Goal: Task Accomplishment & Management: Use online tool/utility

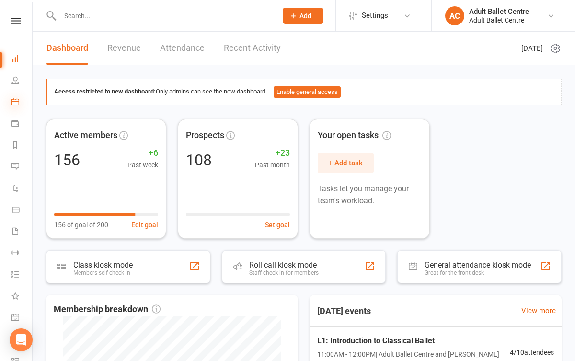
click at [15, 99] on icon at bounding box center [16, 102] width 8 height 8
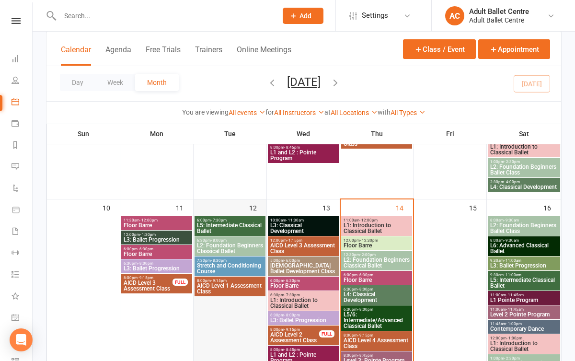
scroll to position [406, 0]
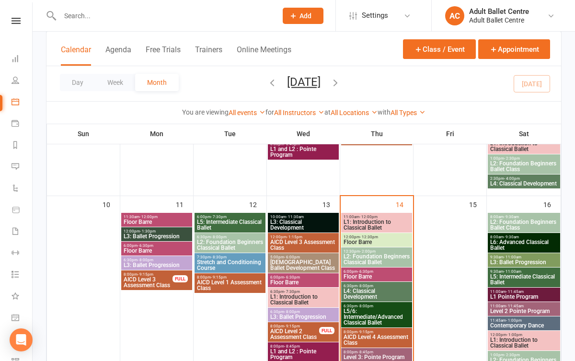
click at [380, 219] on span "L1: Introduction to Classical Ballet" at bounding box center [376, 225] width 67 height 12
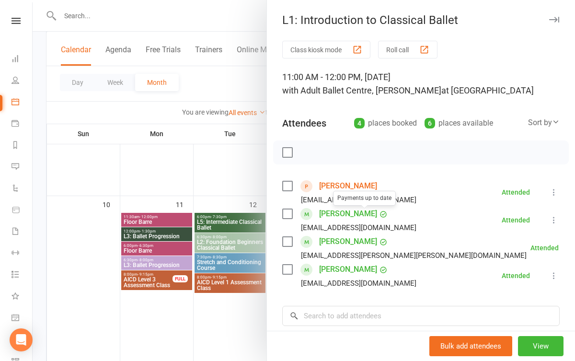
click at [211, 294] on div at bounding box center [304, 180] width 543 height 361
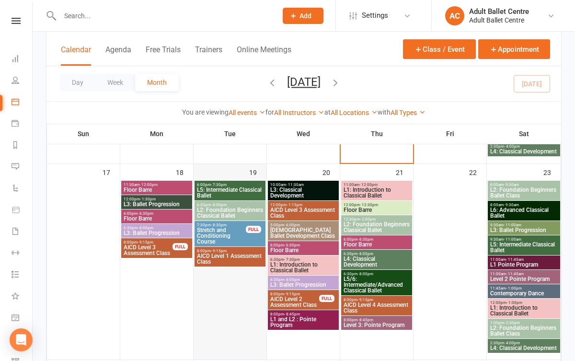
scroll to position [634, 0]
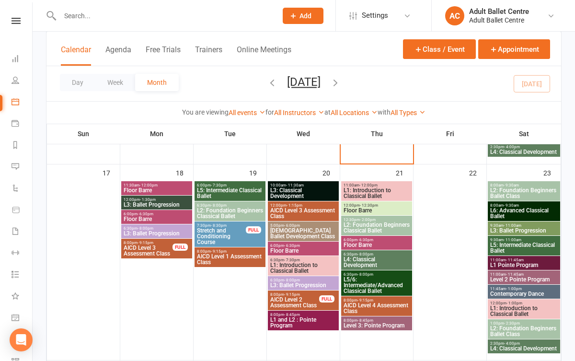
click at [294, 284] on span "L3: Ballet Progression" at bounding box center [303, 285] width 67 height 6
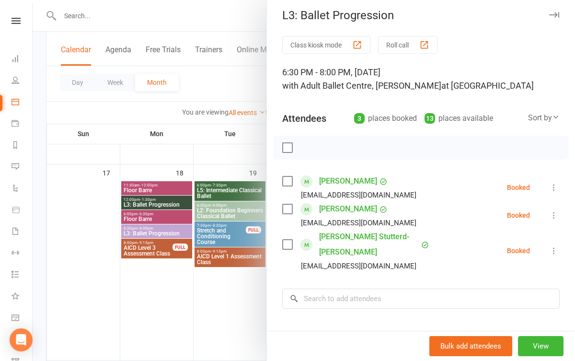
scroll to position [5, 0]
click at [219, 320] on div at bounding box center [304, 180] width 543 height 361
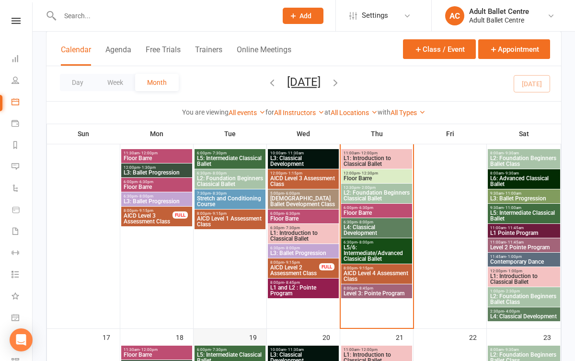
scroll to position [471, 0]
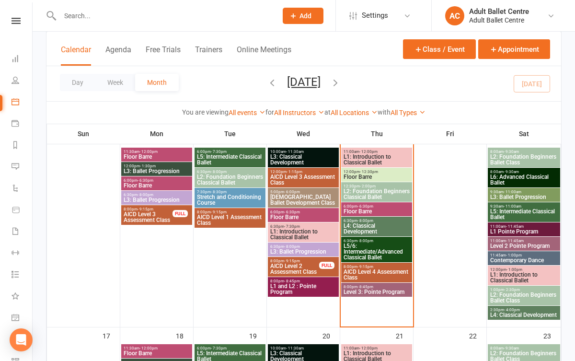
click at [370, 245] on span "L5/6: Intermediate/Advanced Classical Ballet" at bounding box center [376, 251] width 67 height 17
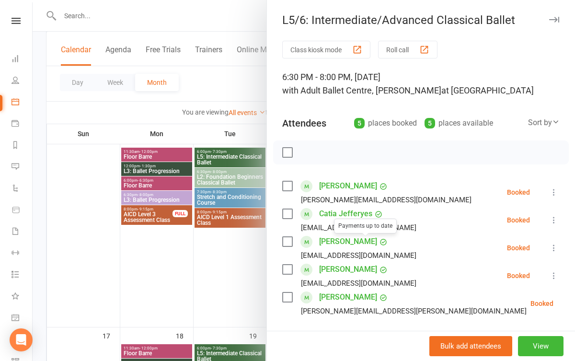
click at [217, 291] on div at bounding box center [304, 180] width 543 height 361
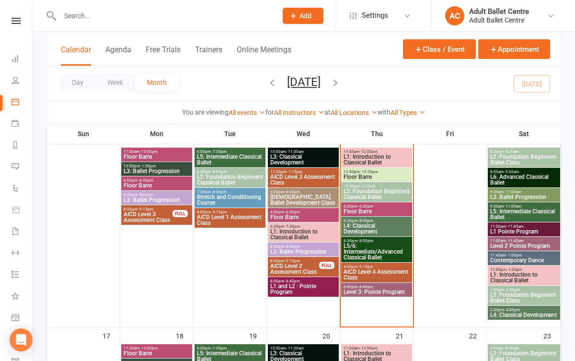
click at [386, 245] on span "L5/6: Intermediate/Advanced Classical Ballet" at bounding box center [376, 251] width 67 height 17
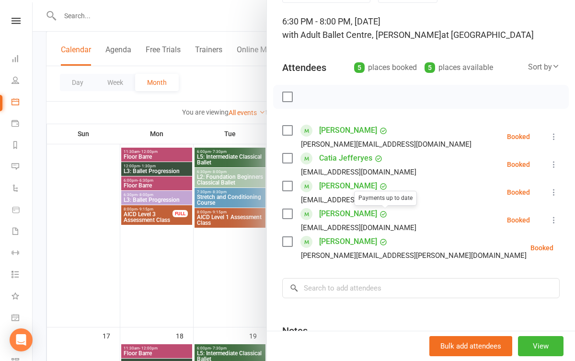
scroll to position [56, 0]
click at [247, 265] on div at bounding box center [304, 180] width 543 height 361
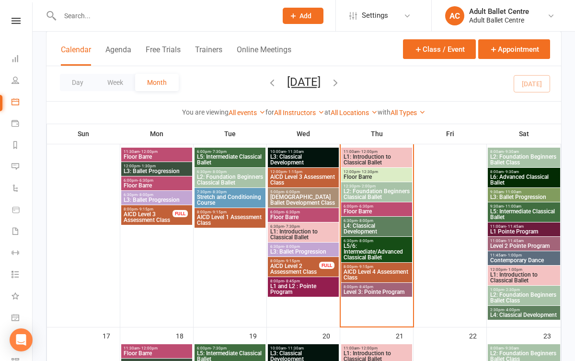
click at [379, 228] on span "L4: Classical Development" at bounding box center [376, 229] width 67 height 12
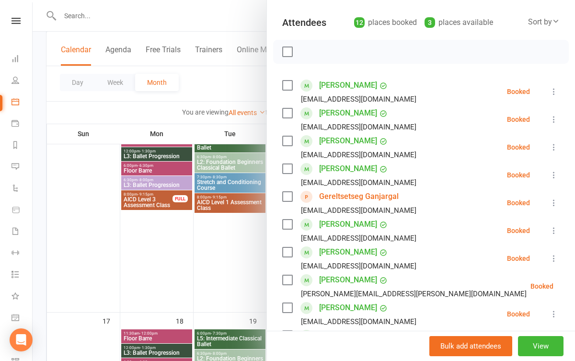
scroll to position [109, 0]
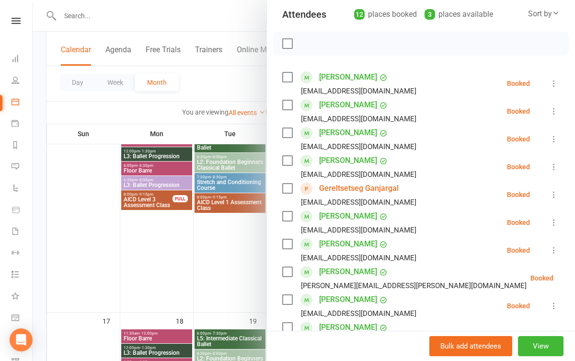
click at [213, 304] on div at bounding box center [304, 180] width 543 height 361
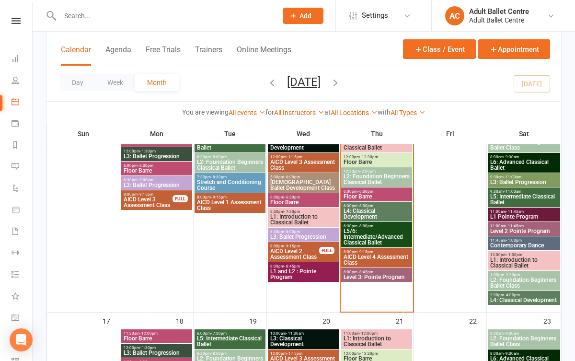
click at [367, 211] on span "L4: Classical Development" at bounding box center [376, 214] width 67 height 12
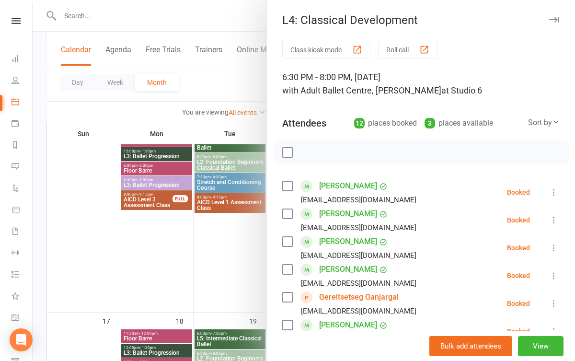
click at [213, 253] on div at bounding box center [304, 180] width 543 height 361
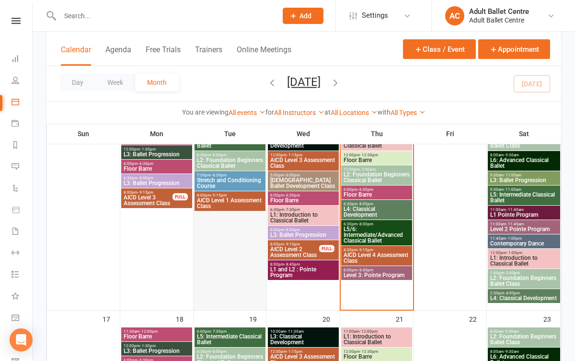
scroll to position [482, 0]
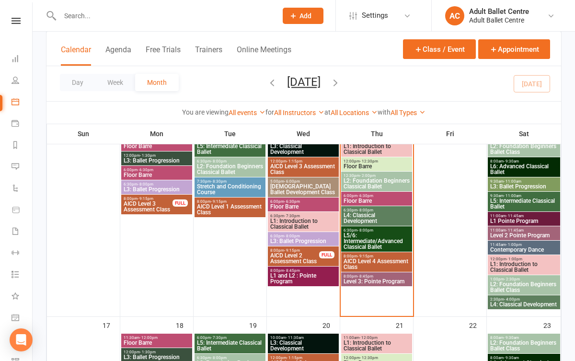
click at [396, 212] on span "L4: Classical Development" at bounding box center [376, 218] width 67 height 12
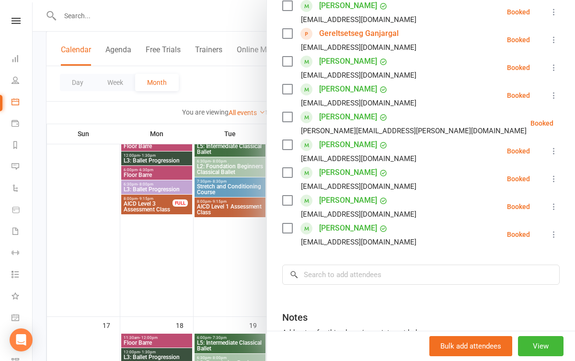
scroll to position [284, 0]
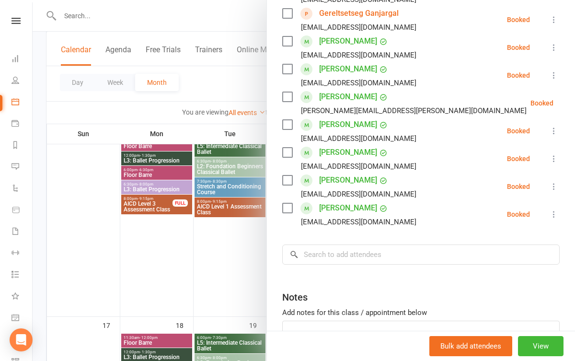
click at [177, 254] on div at bounding box center [304, 180] width 543 height 361
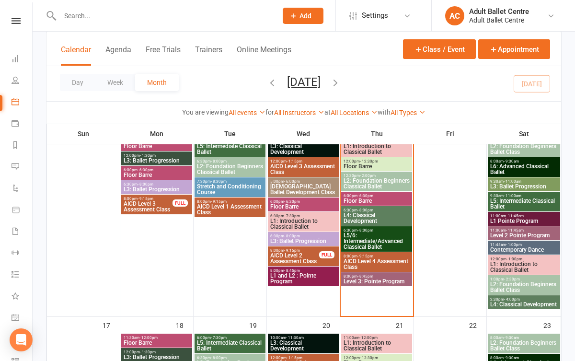
click at [379, 200] on span "Floor Barre" at bounding box center [376, 201] width 67 height 6
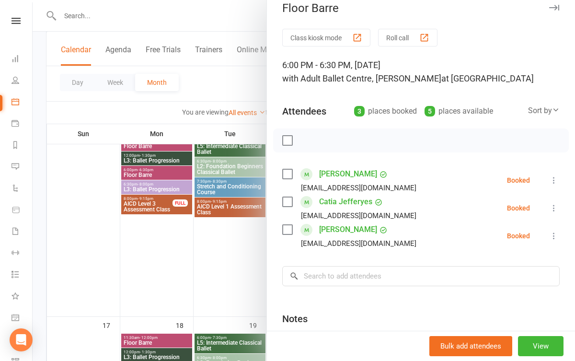
scroll to position [15, 0]
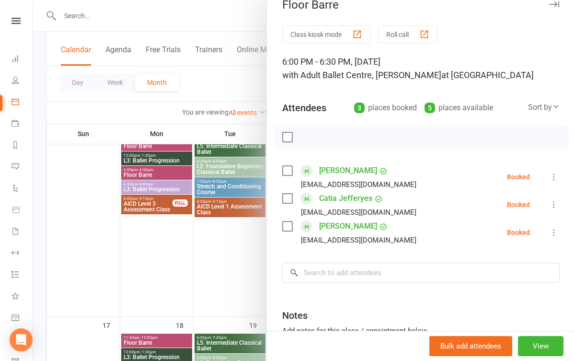
click at [231, 250] on div at bounding box center [304, 180] width 543 height 361
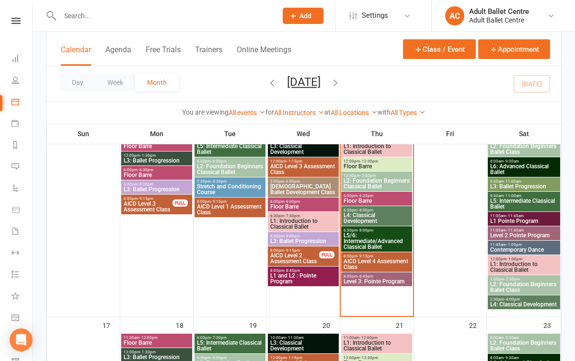
click at [389, 180] on span "L2: Foundation Beginners Classical Ballet" at bounding box center [376, 184] width 67 height 12
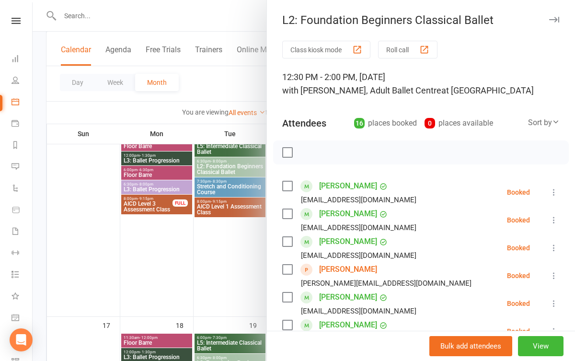
click at [244, 243] on div at bounding box center [304, 180] width 543 height 361
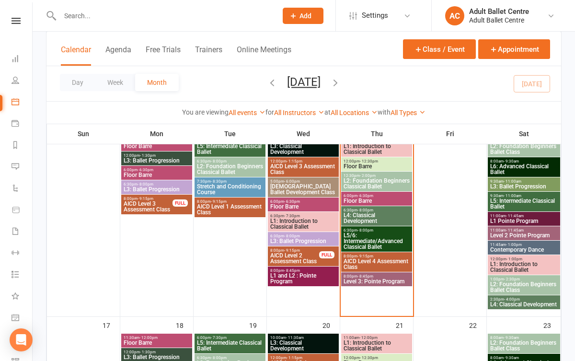
click at [378, 180] on span "L2: Foundation Beginners Classical Ballet" at bounding box center [376, 184] width 67 height 12
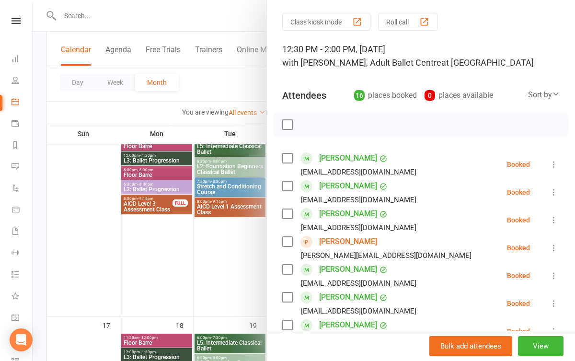
scroll to position [29, 0]
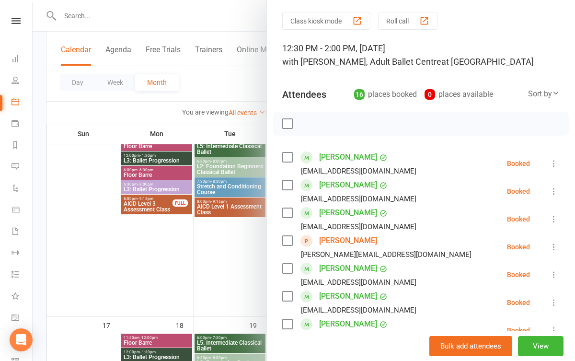
click at [244, 277] on div at bounding box center [304, 180] width 543 height 361
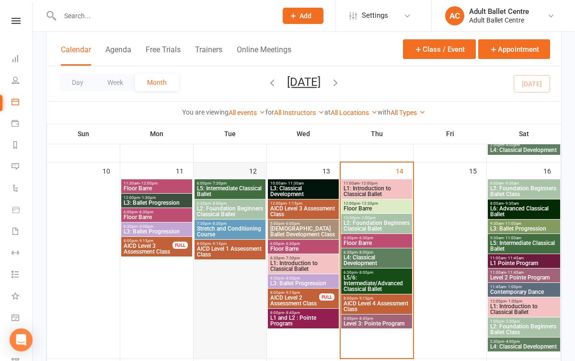
scroll to position [440, 0]
click at [24, 63] on link "Dashboard" at bounding box center [23, 60] width 22 height 22
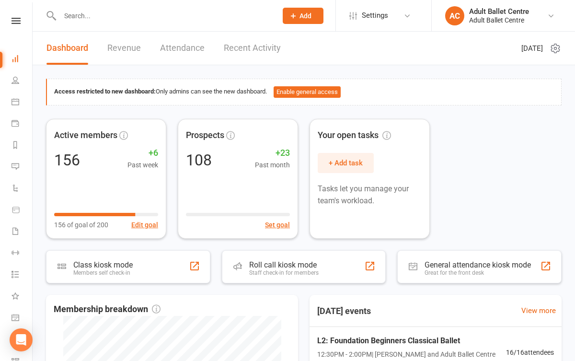
click at [242, 59] on link "Recent Activity" at bounding box center [252, 48] width 57 height 33
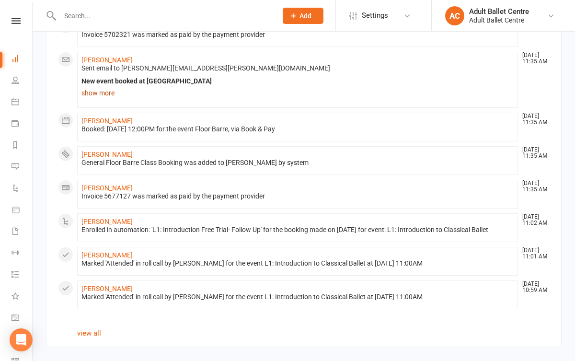
scroll to position [594, 0]
click at [18, 103] on icon at bounding box center [16, 102] width 8 height 8
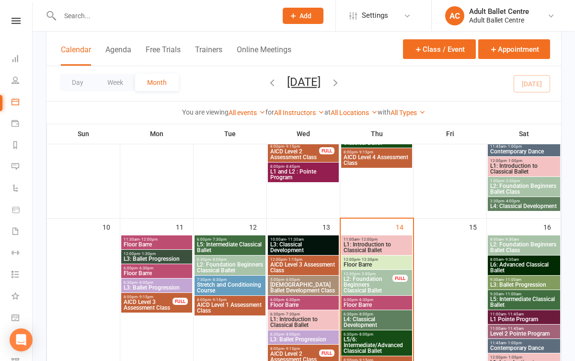
scroll to position [396, 0]
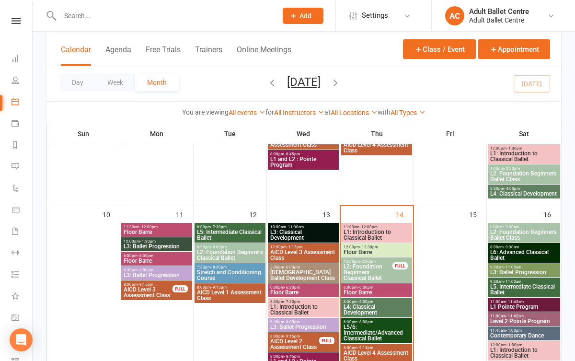
click at [356, 274] on span "L2: Foundation Beginners Classical Ballet" at bounding box center [368, 272] width 50 height 17
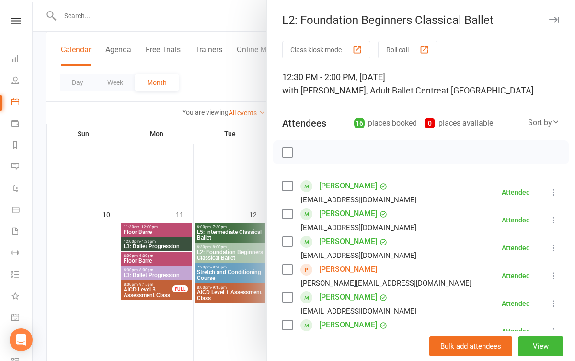
scroll to position [0, 0]
click at [242, 177] on div at bounding box center [304, 180] width 543 height 361
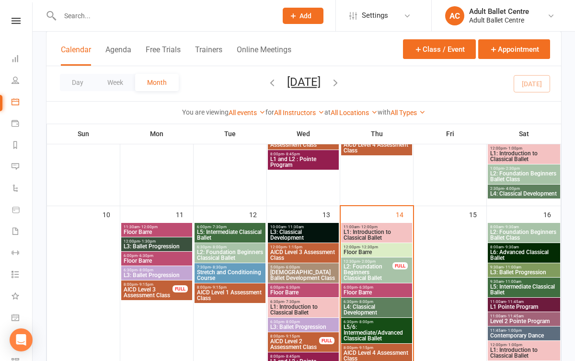
click at [364, 272] on span "L2: Foundation Beginners Classical Ballet" at bounding box center [368, 272] width 50 height 17
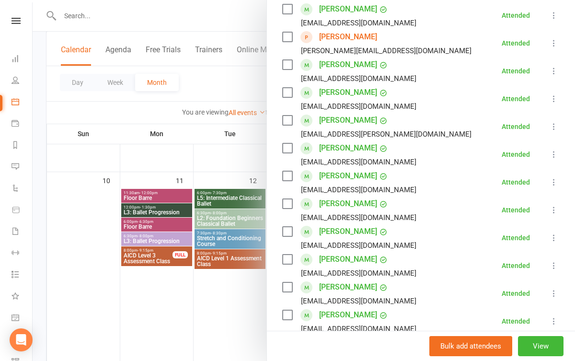
scroll to position [236, 0]
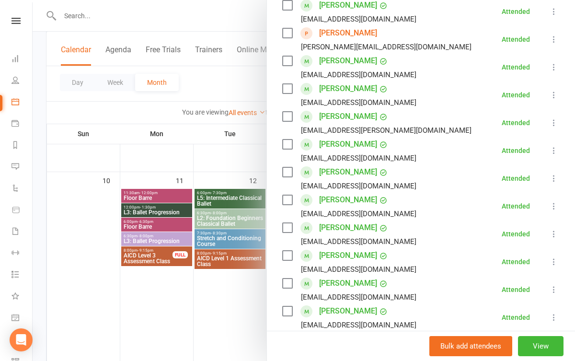
click at [227, 288] on div at bounding box center [304, 180] width 543 height 361
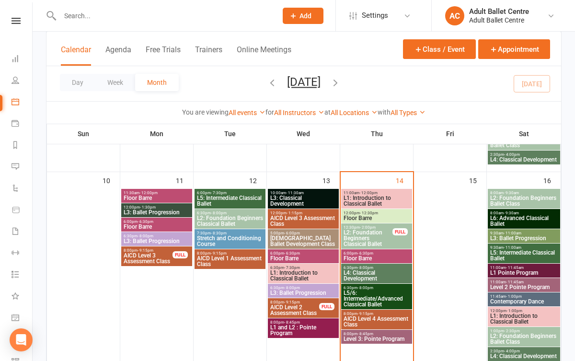
click at [355, 267] on span "6:30pm - 8:00pm" at bounding box center [376, 268] width 67 height 4
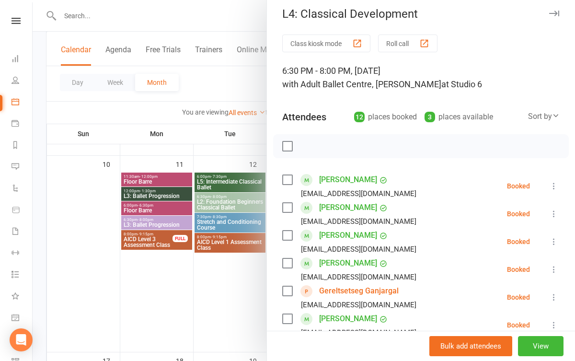
scroll to position [8, 0]
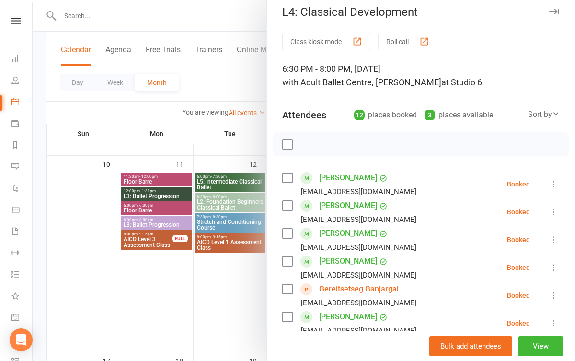
click at [202, 265] on div at bounding box center [304, 180] width 543 height 361
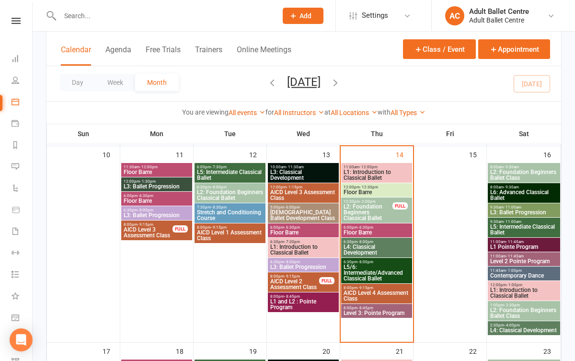
scroll to position [457, 0]
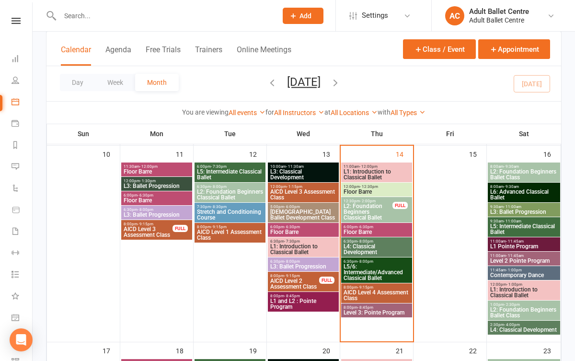
click at [381, 245] on span "L4: Classical Development" at bounding box center [376, 250] width 67 height 12
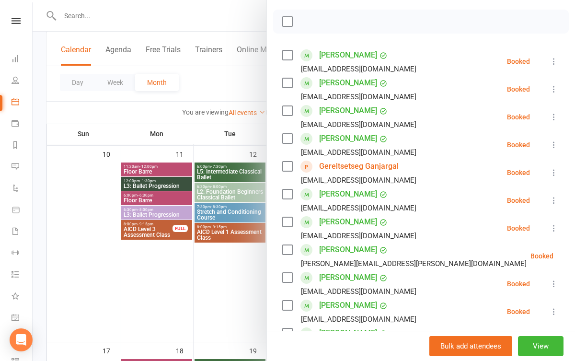
scroll to position [131, 0]
click at [190, 313] on div at bounding box center [304, 180] width 543 height 361
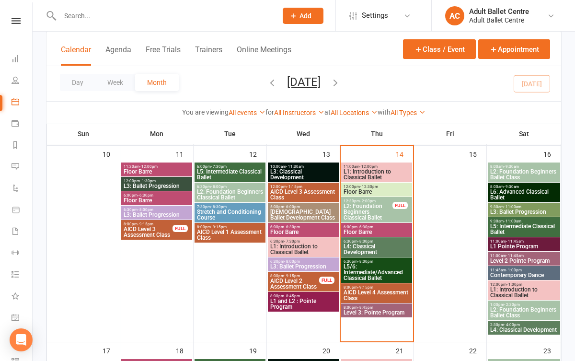
click at [305, 265] on span "L3: Ballet Progression" at bounding box center [303, 267] width 67 height 6
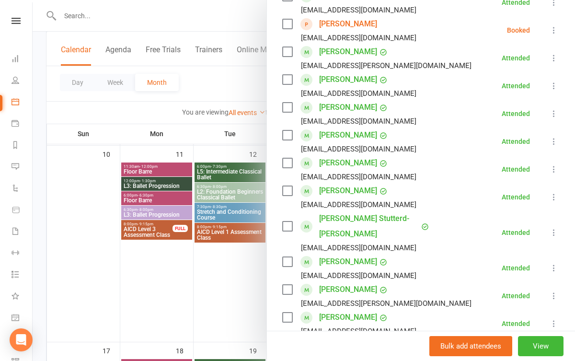
scroll to position [293, 0]
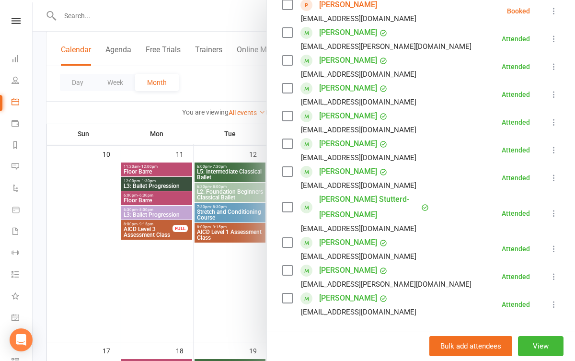
click at [237, 283] on div at bounding box center [304, 180] width 543 height 361
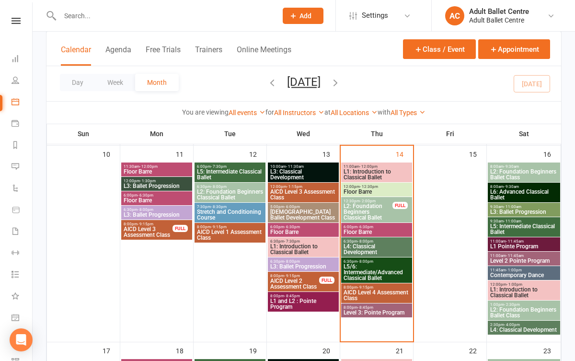
click at [378, 209] on span "L2: Foundation Beginners Classical Ballet" at bounding box center [368, 211] width 50 height 17
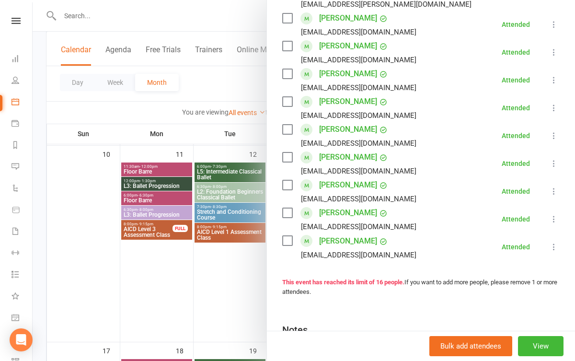
scroll to position [374, 0]
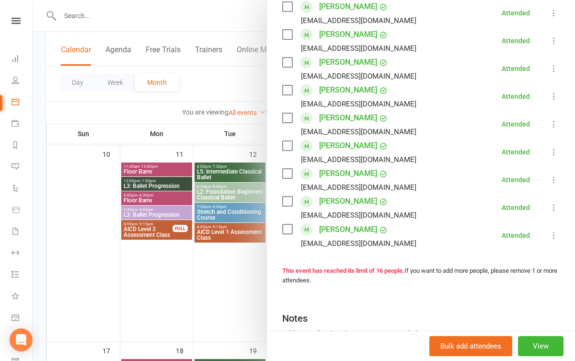
click at [235, 276] on div at bounding box center [304, 180] width 543 height 361
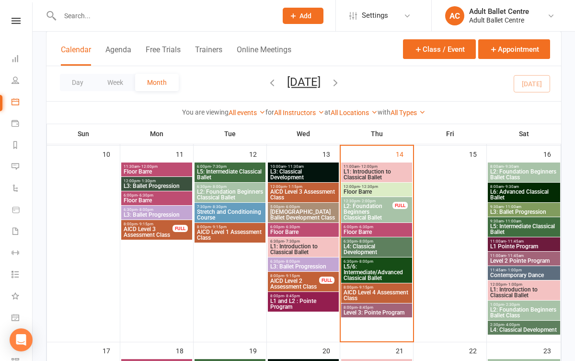
click at [517, 172] on span "L2: Foundation Beginners Ballet Class" at bounding box center [524, 175] width 69 height 12
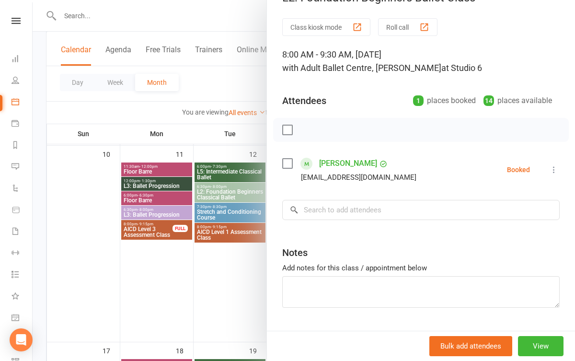
scroll to position [25, 0]
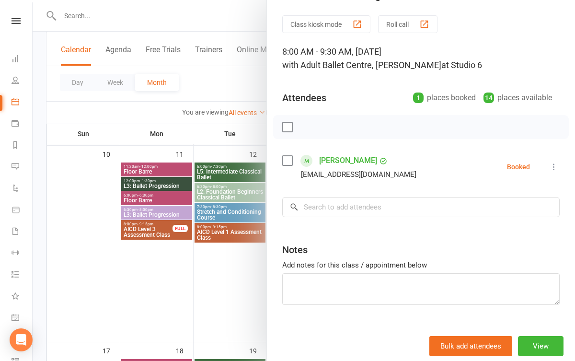
click at [233, 273] on div at bounding box center [304, 180] width 543 height 361
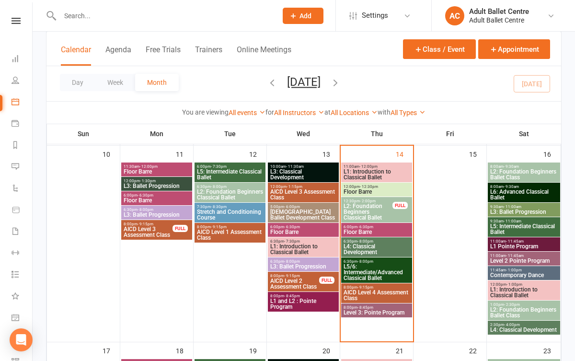
click at [532, 230] on span "L5: Intermediate Classical Ballet" at bounding box center [524, 229] width 69 height 12
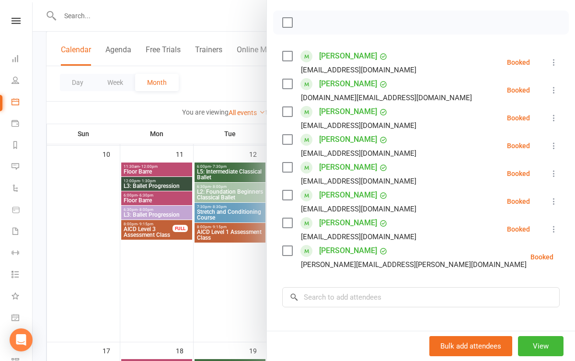
scroll to position [133, 0]
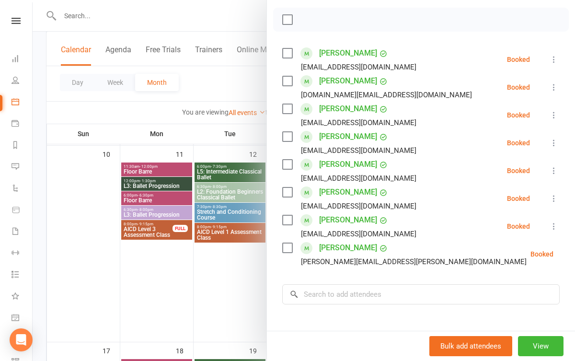
click at [188, 321] on div at bounding box center [304, 180] width 543 height 361
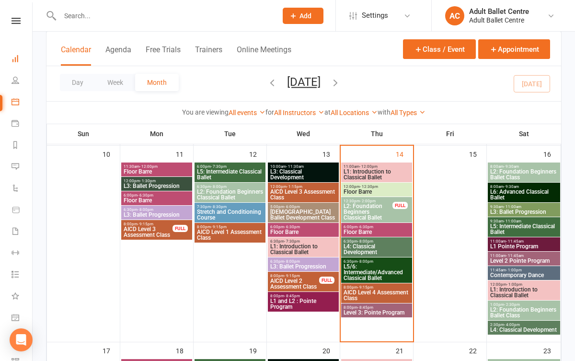
click at [18, 63] on link "Dashboard" at bounding box center [23, 60] width 22 height 22
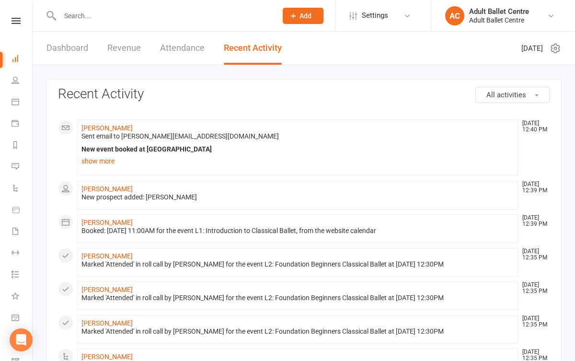
click at [114, 51] on link "Revenue" at bounding box center [124, 48] width 34 height 33
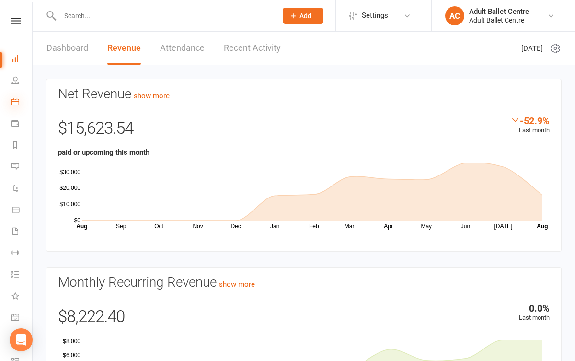
click at [15, 101] on icon at bounding box center [16, 102] width 8 height 8
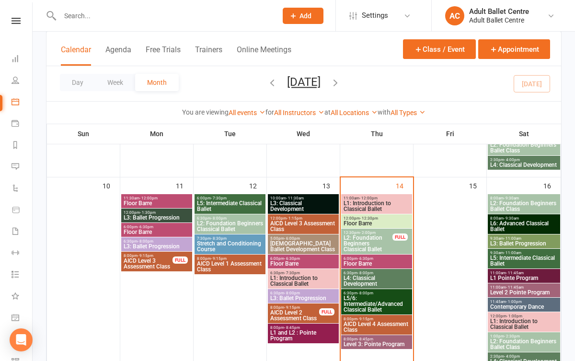
scroll to position [433, 0]
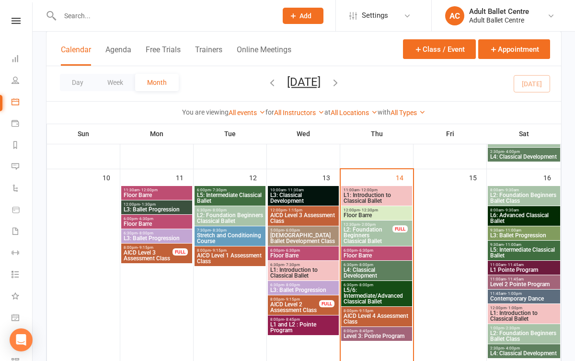
click at [348, 251] on span "6:00pm - 6:30pm" at bounding box center [376, 250] width 67 height 4
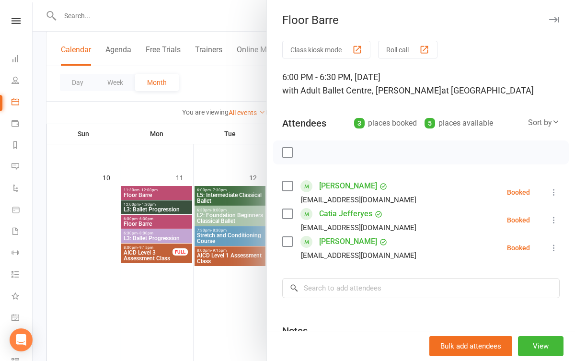
click at [226, 298] on div at bounding box center [304, 180] width 543 height 361
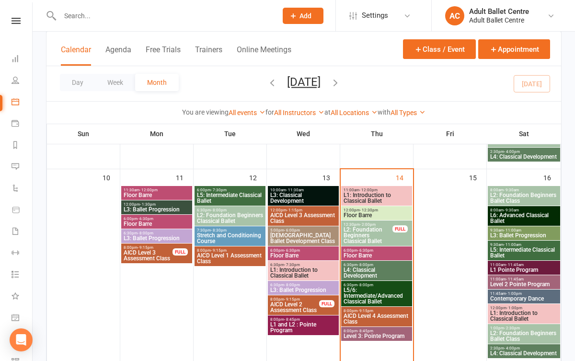
click at [350, 292] on span "L5/6: Intermediate/Advanced Classical Ballet" at bounding box center [376, 295] width 67 height 17
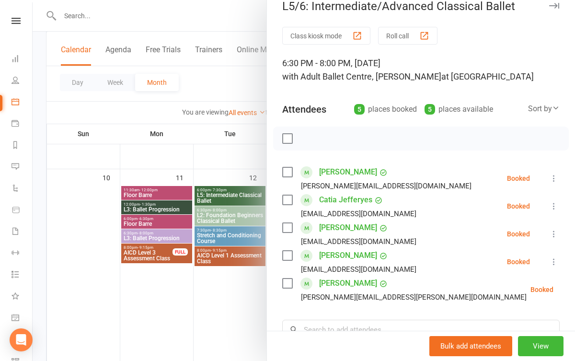
scroll to position [21, 0]
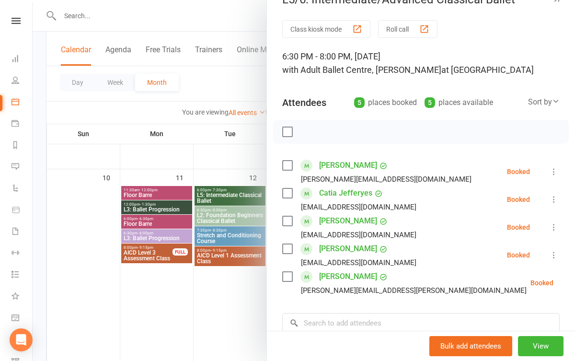
click at [218, 304] on div at bounding box center [304, 180] width 543 height 361
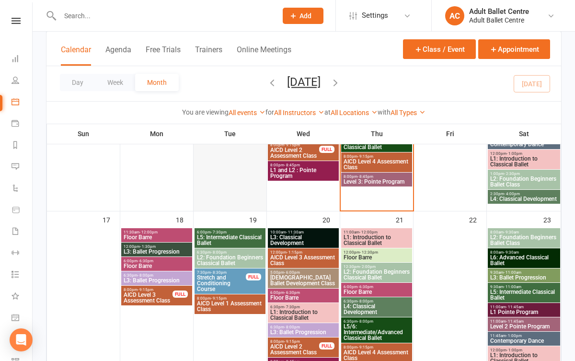
scroll to position [588, 0]
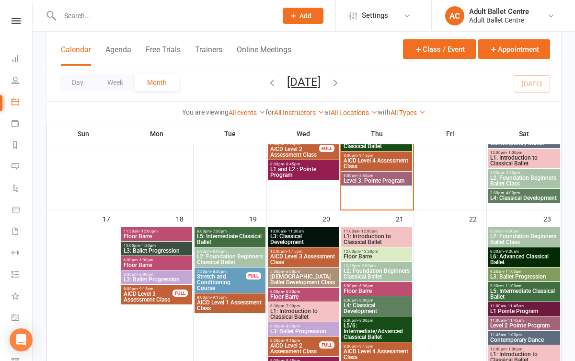
click at [358, 176] on span "- 8:45pm" at bounding box center [366, 176] width 16 height 4
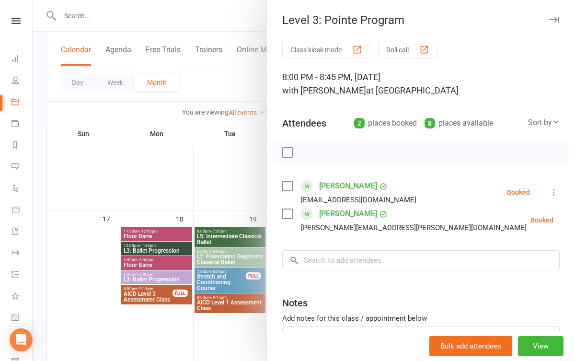
click at [234, 202] on div at bounding box center [304, 180] width 543 height 361
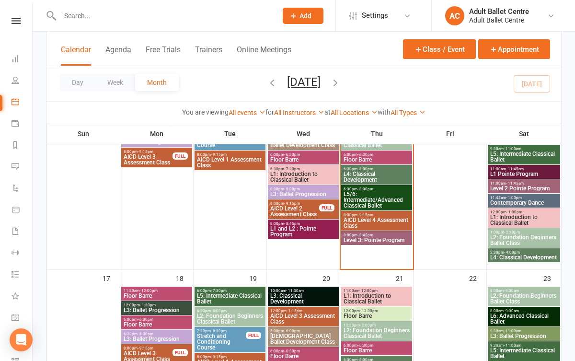
scroll to position [528, 0]
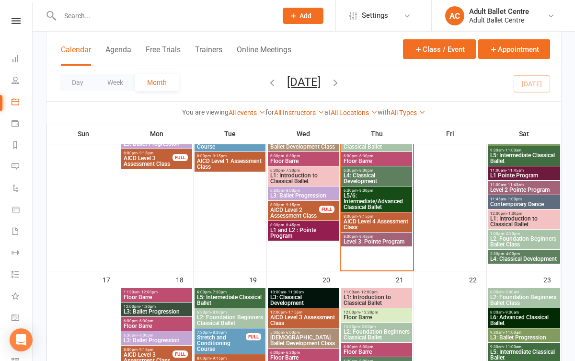
click at [365, 201] on span "L5/6: Intermediate/Advanced Classical Ballet" at bounding box center [376, 201] width 67 height 17
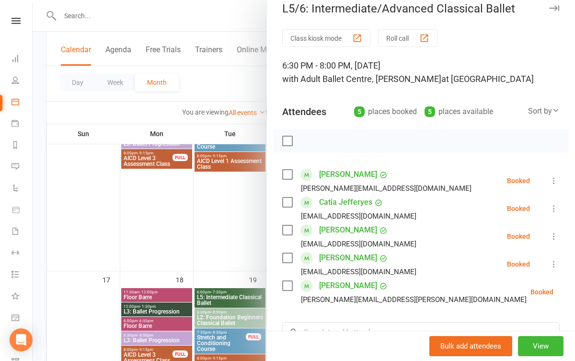
scroll to position [12, 0]
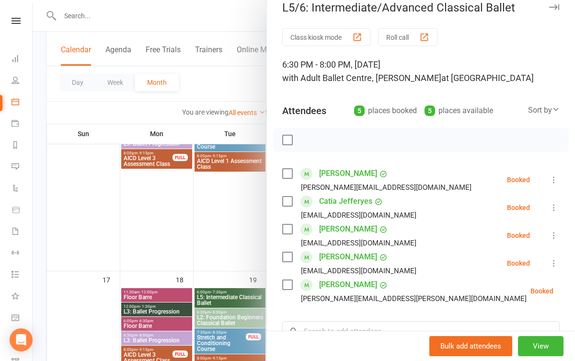
click at [236, 235] on div at bounding box center [304, 180] width 543 height 361
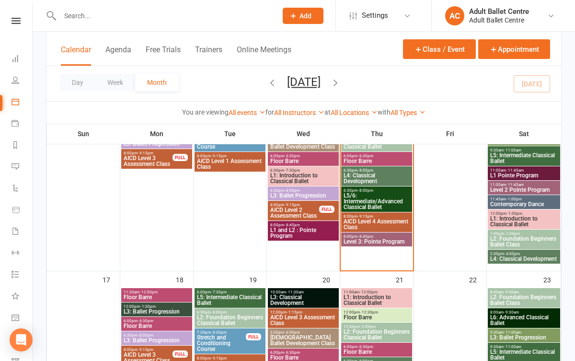
scroll to position [490, 0]
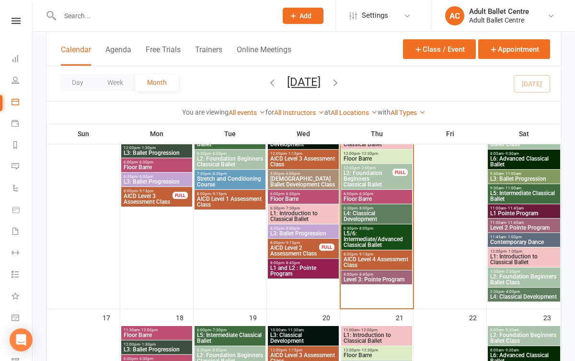
click at [512, 196] on span "L5: Intermediate Classical Ballet" at bounding box center [524, 196] width 69 height 12
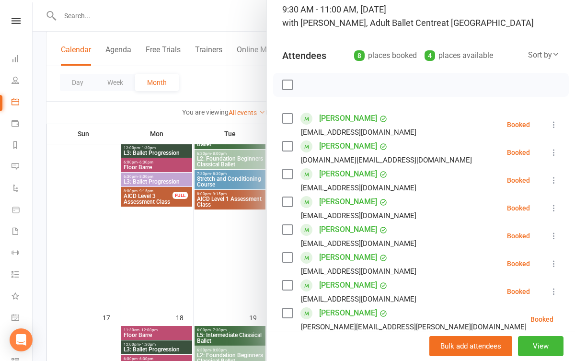
scroll to position [67, 0]
click at [244, 271] on div at bounding box center [304, 180] width 543 height 361
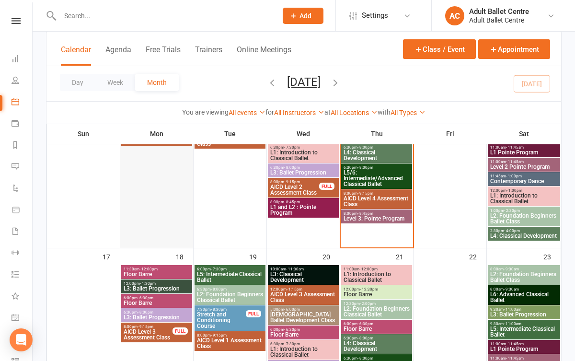
scroll to position [571, 0]
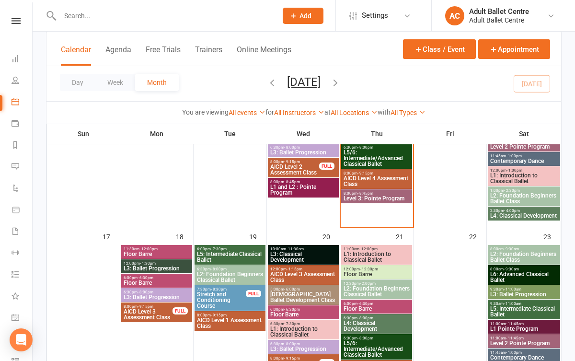
click at [172, 268] on span "L3: Ballet Progression" at bounding box center [156, 269] width 67 height 6
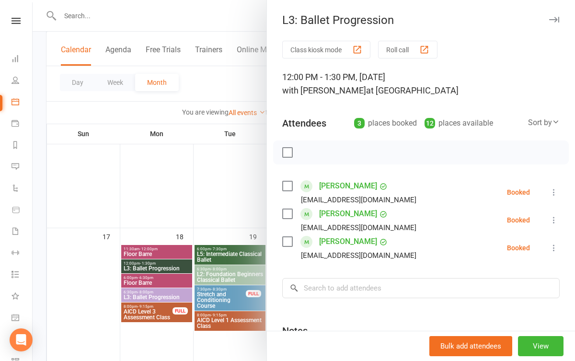
click at [184, 220] on div at bounding box center [304, 180] width 543 height 361
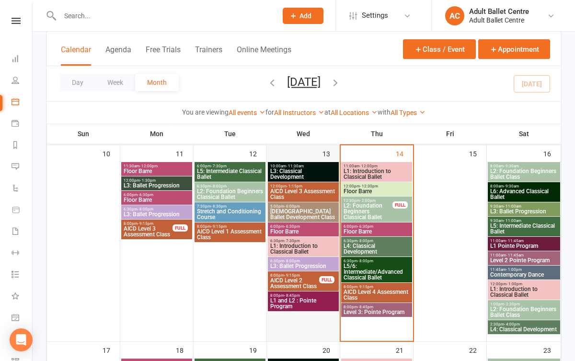
scroll to position [457, 0]
click at [365, 208] on span "L2: Foundation Beginners Classical Ballet" at bounding box center [368, 211] width 50 height 17
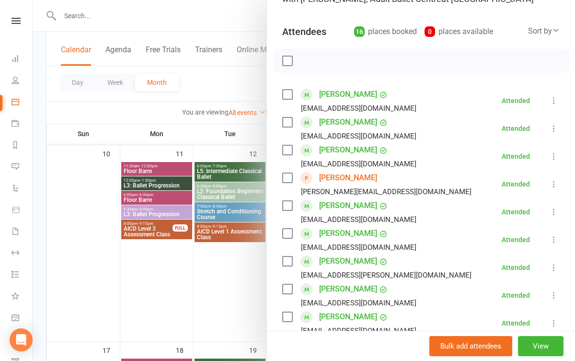
scroll to position [88, 0]
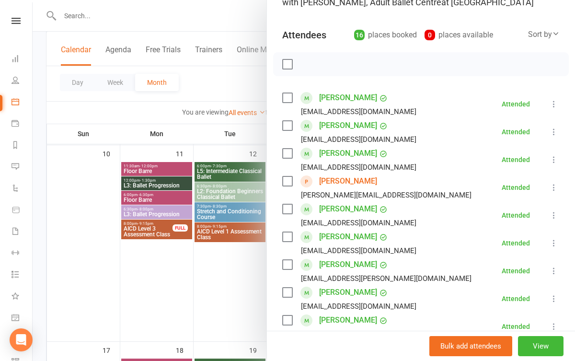
click at [336, 183] on link "Holly Chan" at bounding box center [348, 181] width 58 height 15
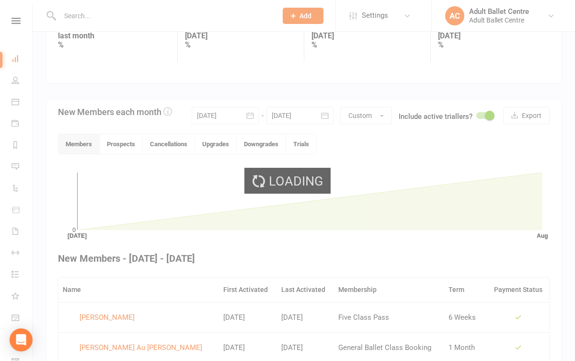
scroll to position [150, 0]
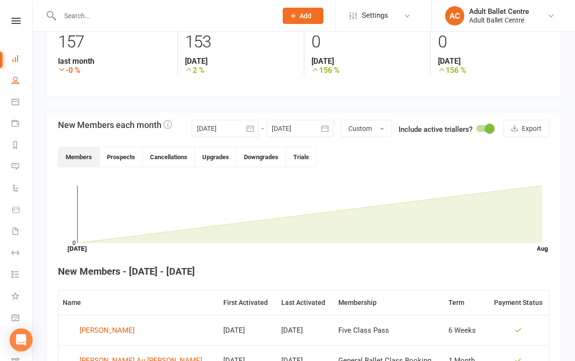
click at [17, 86] on link "People" at bounding box center [23, 81] width 22 height 22
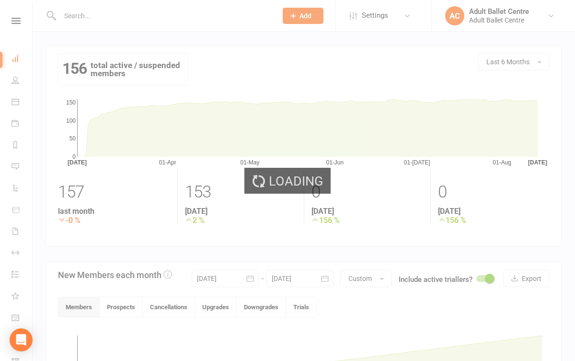
select select "100"
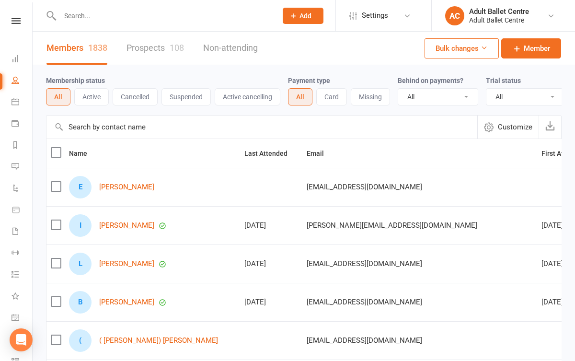
click at [172, 44] on div "108" at bounding box center [177, 48] width 14 height 10
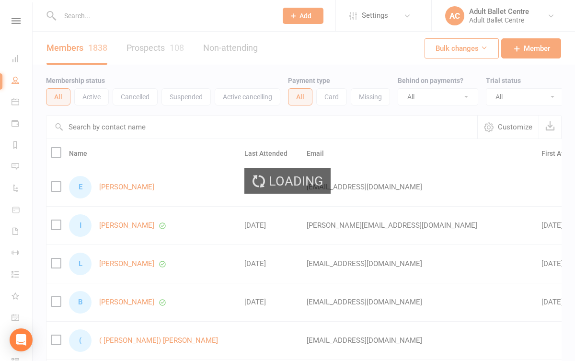
select select "100"
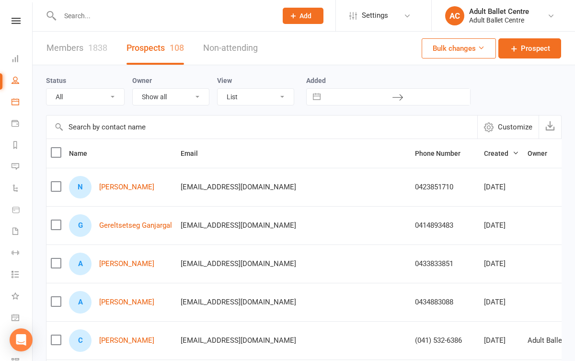
click at [19, 106] on link "Calendar" at bounding box center [23, 103] width 22 height 22
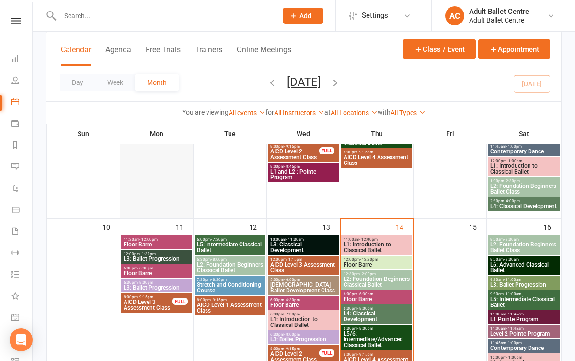
scroll to position [492, 0]
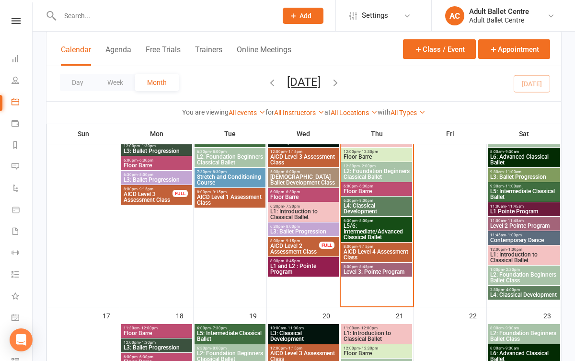
click at [366, 217] on div "6:30pm - 8:00pm L5/6: Intermediate/Advanced Classical Ballet" at bounding box center [376, 229] width 71 height 25
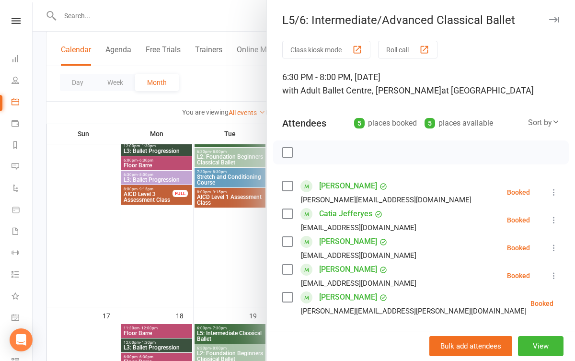
click at [207, 270] on div at bounding box center [304, 180] width 543 height 361
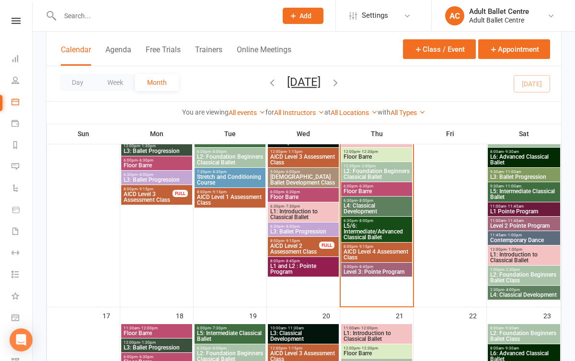
click at [361, 266] on span "- 8:45pm" at bounding box center [366, 267] width 16 height 4
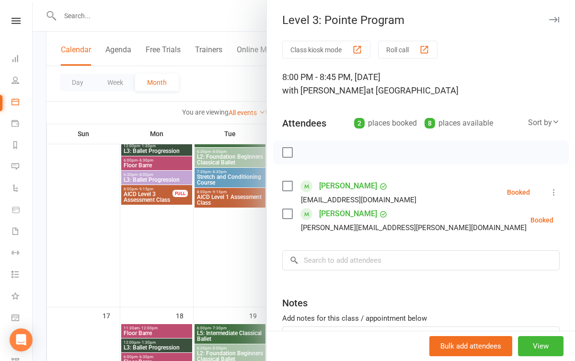
click at [197, 275] on div at bounding box center [304, 180] width 543 height 361
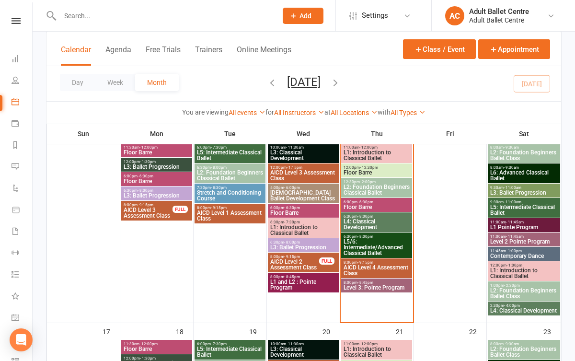
scroll to position [468, 0]
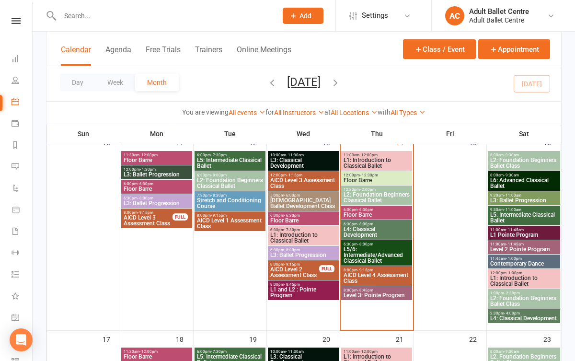
click at [523, 182] on span "L6: Advanced Classical Ballet" at bounding box center [524, 183] width 69 height 12
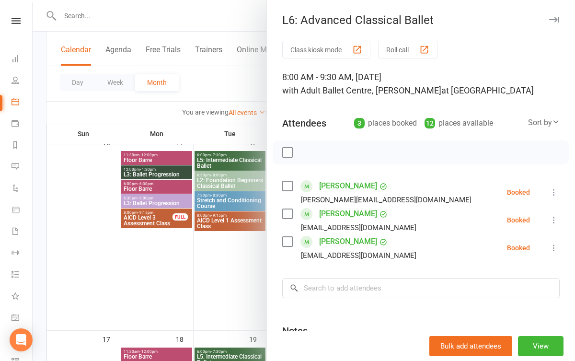
scroll to position [20, 0]
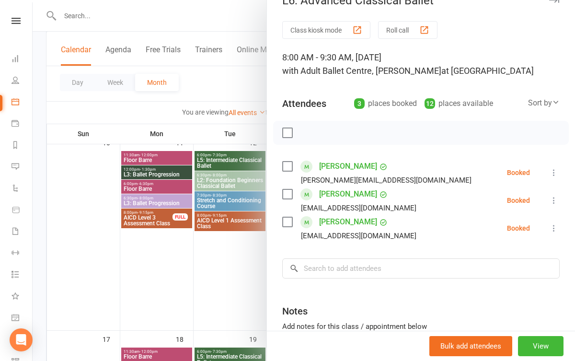
click at [212, 256] on div at bounding box center [304, 180] width 543 height 361
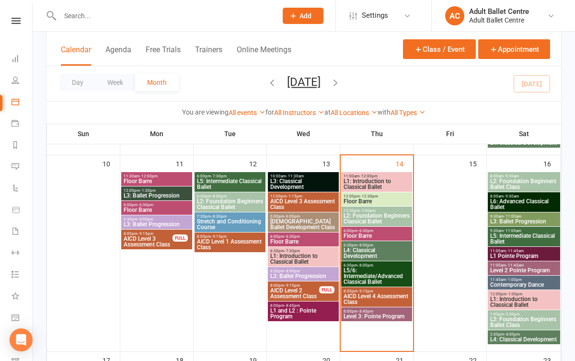
scroll to position [446, 0]
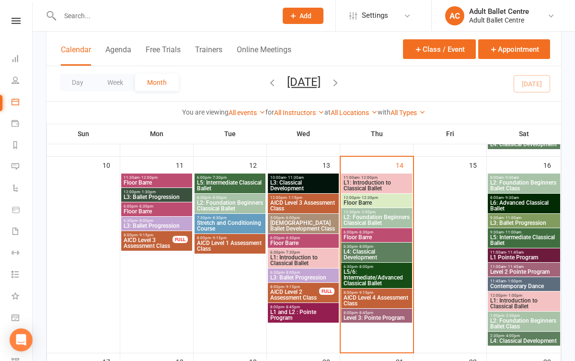
click at [126, 127] on th "Mon" at bounding box center [156, 134] width 73 height 20
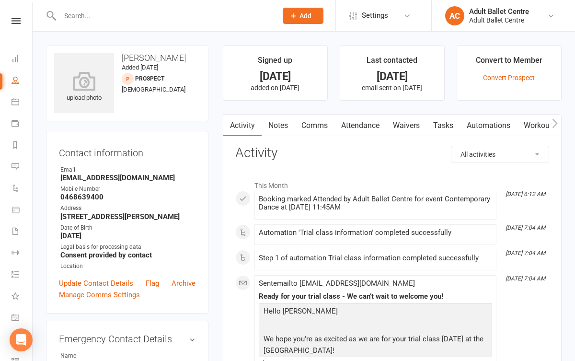
click at [492, 125] on link "Automations" at bounding box center [488, 126] width 57 height 22
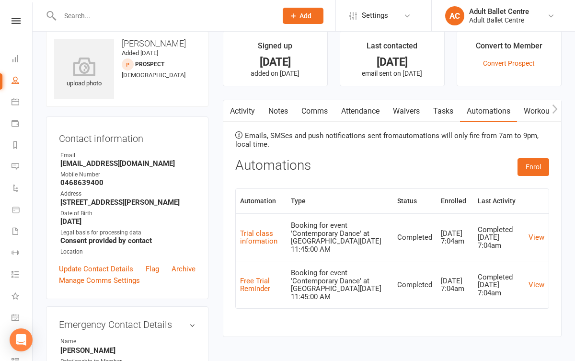
scroll to position [23, 0]
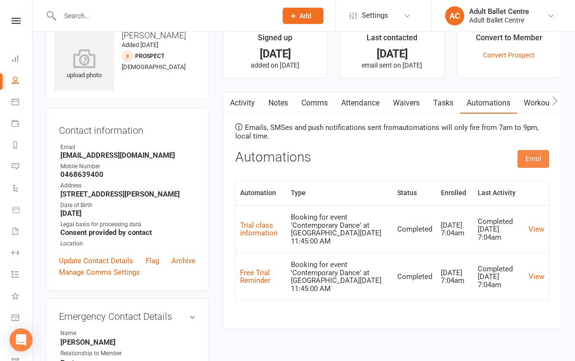
click at [548, 150] on button "Enrol" at bounding box center [534, 158] width 32 height 17
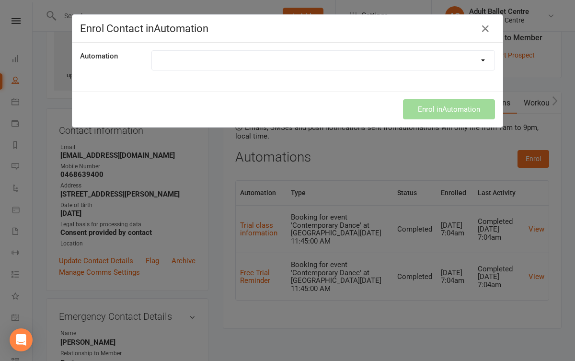
select select "8959"
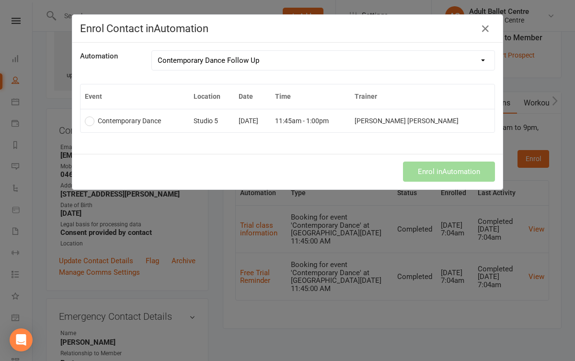
click at [342, 119] on td "11:45am - 1:00pm" at bounding box center [311, 120] width 80 height 23
click at [430, 172] on button "Enrol in Automation" at bounding box center [449, 172] width 92 height 20
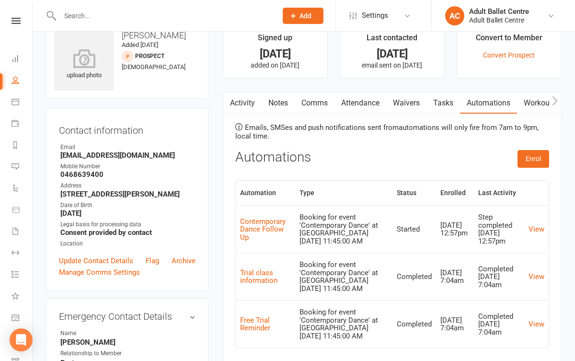
click at [278, 218] on td "Contemporary Dance Follow Up" at bounding box center [265, 228] width 59 height 47
click at [276, 223] on link "Contemporary Dance Follow Up" at bounding box center [263, 229] width 46 height 24
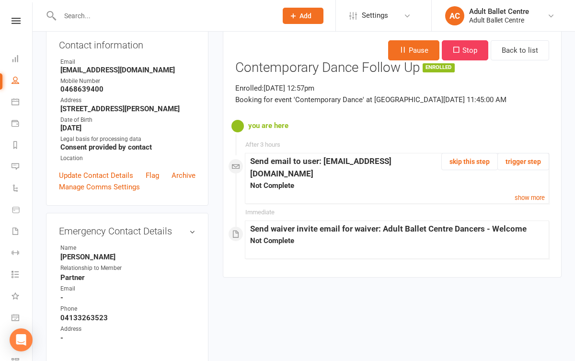
scroll to position [96, 0]
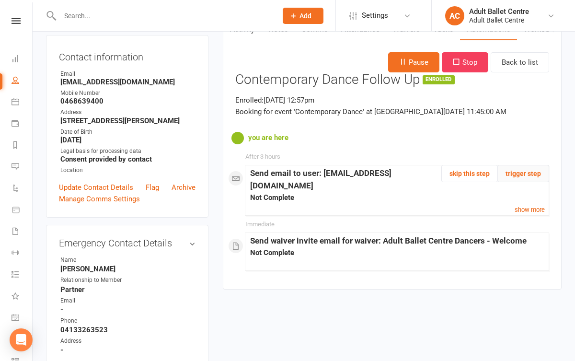
click at [526, 168] on button "trigger step" at bounding box center [524, 173] width 52 height 17
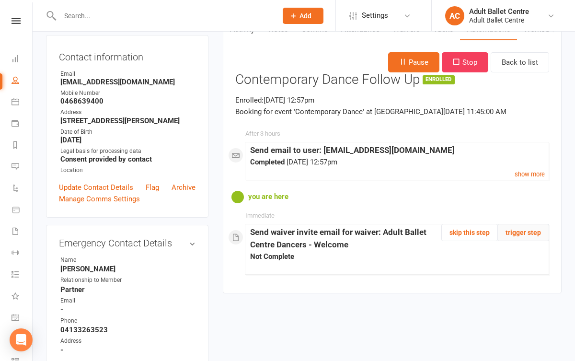
click at [517, 233] on button "trigger step" at bounding box center [524, 232] width 52 height 17
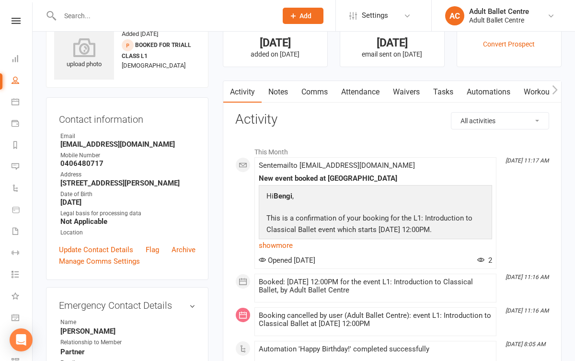
scroll to position [34, 0]
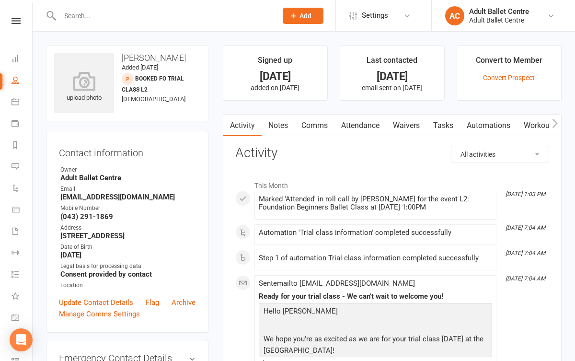
click at [490, 131] on link "Automations" at bounding box center [488, 126] width 57 height 22
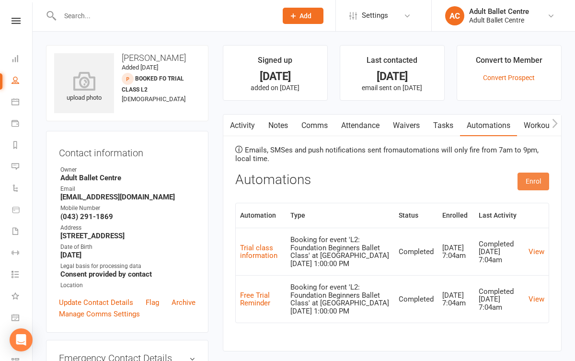
click at [527, 178] on button "Enrol" at bounding box center [534, 181] width 32 height 17
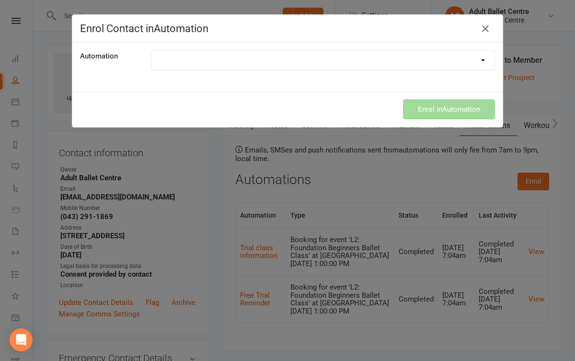
select select "8501"
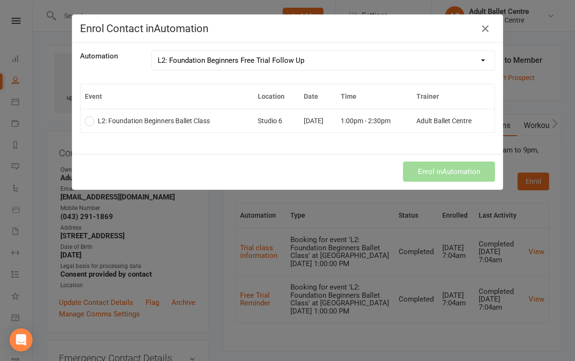
click at [183, 126] on td "L2: Foundation Beginners Ballet Class" at bounding box center [167, 120] width 173 height 23
click at [428, 174] on button "Enrol in Automation" at bounding box center [449, 172] width 92 height 20
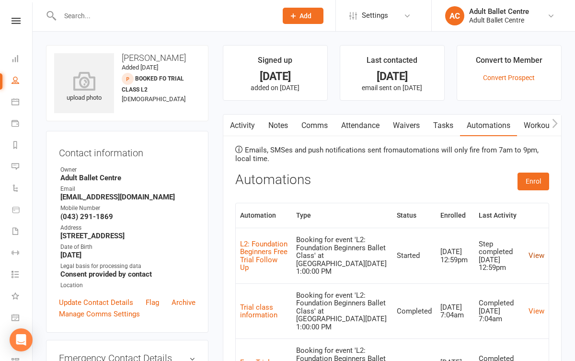
click at [532, 258] on link "View" at bounding box center [537, 255] width 16 height 9
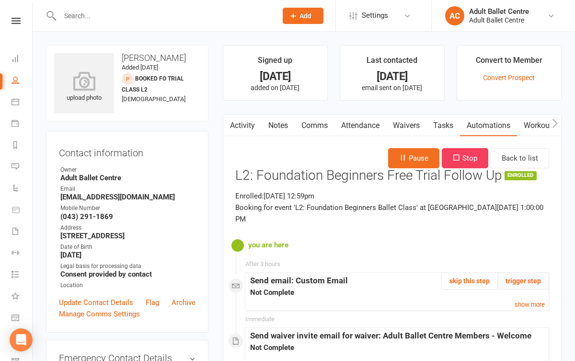
click at [520, 272] on button "trigger step" at bounding box center [524, 280] width 52 height 17
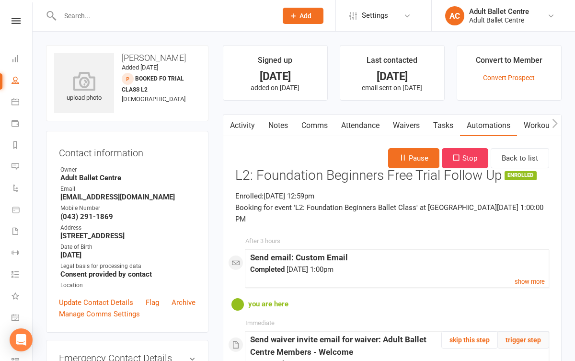
click at [519, 331] on button "trigger step" at bounding box center [524, 339] width 52 height 17
